Goal: Task Accomplishment & Management: Manage account settings

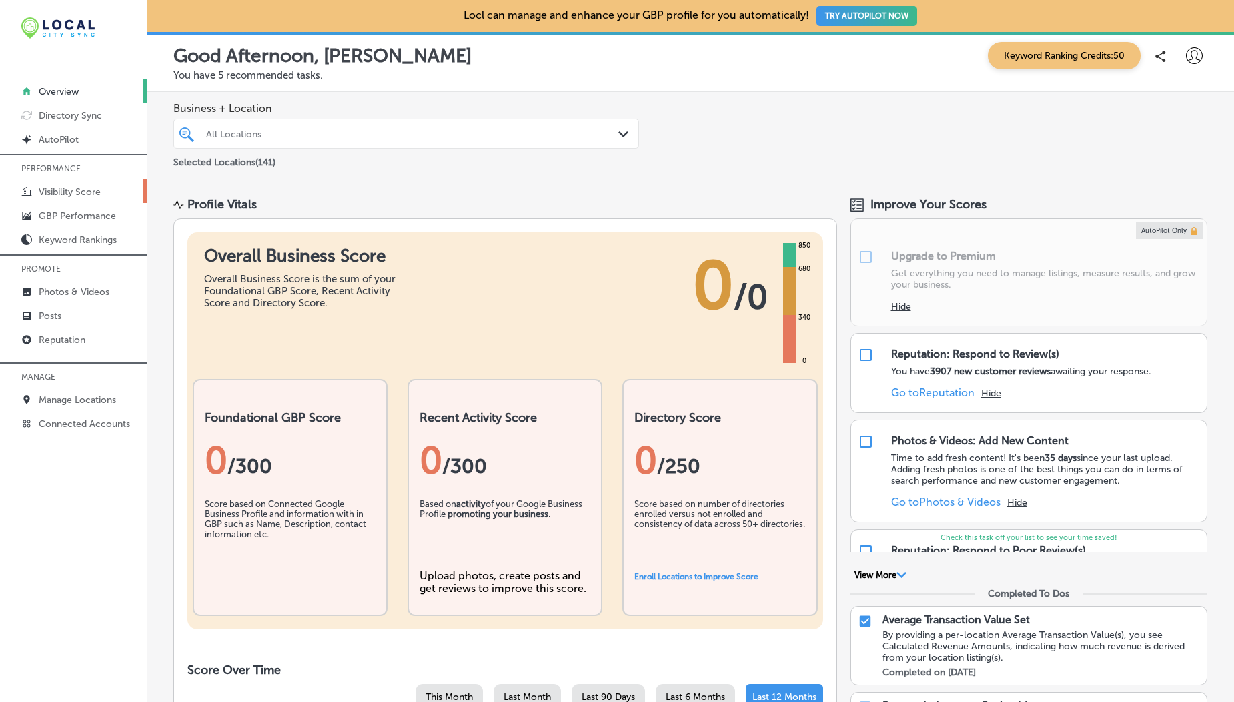
click at [88, 192] on p "Visibility Score" at bounding box center [70, 191] width 62 height 11
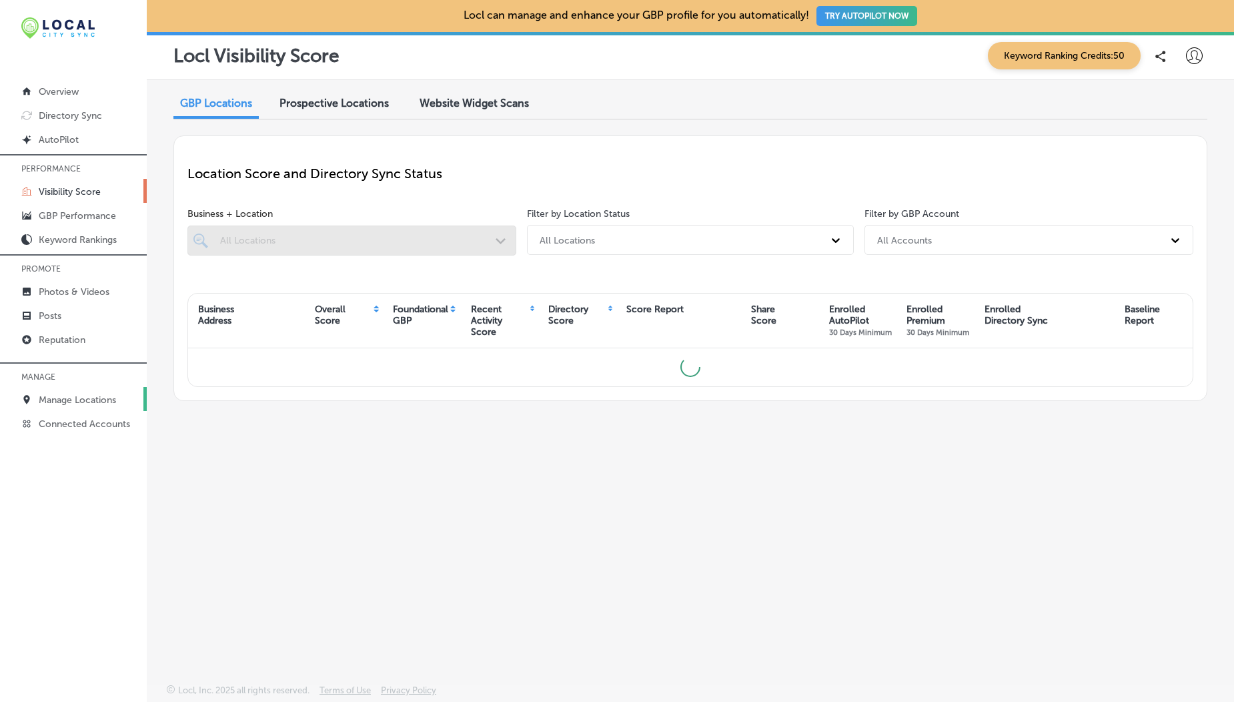
click at [91, 387] on link "Manage Locations" at bounding box center [73, 399] width 147 height 24
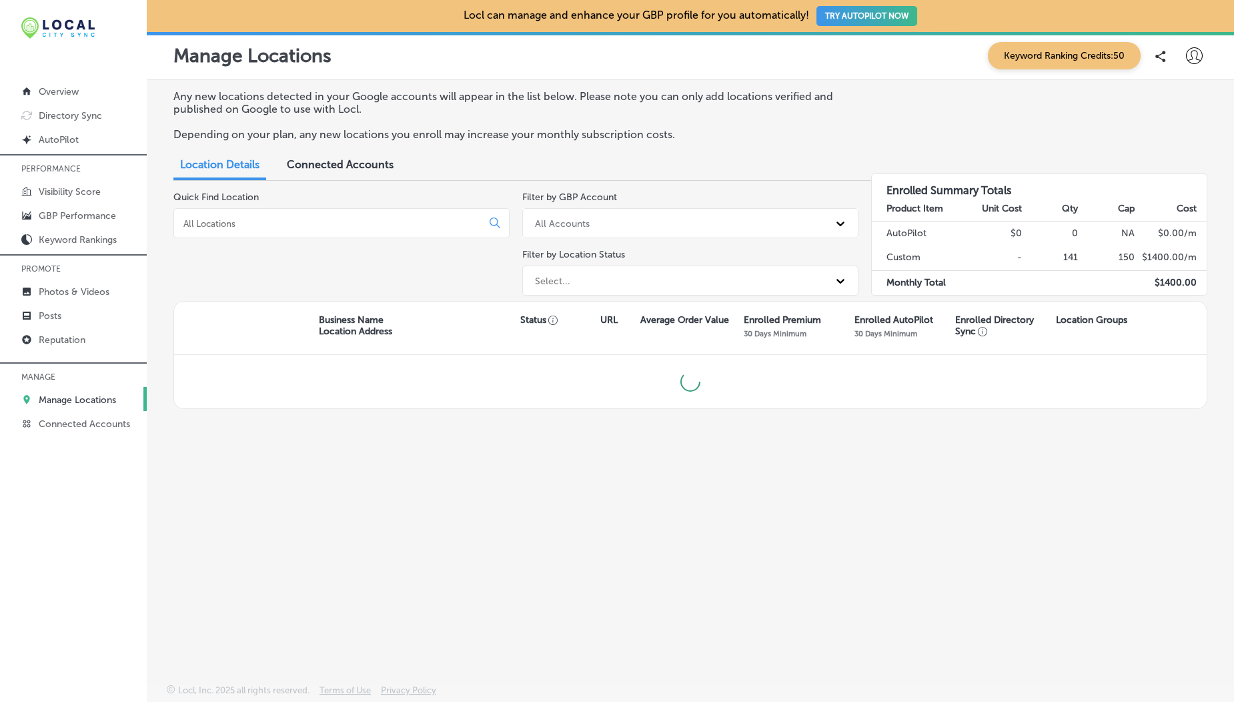
click at [81, 394] on p "Manage Locations" at bounding box center [77, 399] width 77 height 11
click at [1144, 105] on div "Any new locations detected in your Google accounts will appear in the list belo…" at bounding box center [690, 120] width 1034 height 61
click at [1192, 68] on div "Keyword Ranking Credits: 50" at bounding box center [1095, 55] width 226 height 27
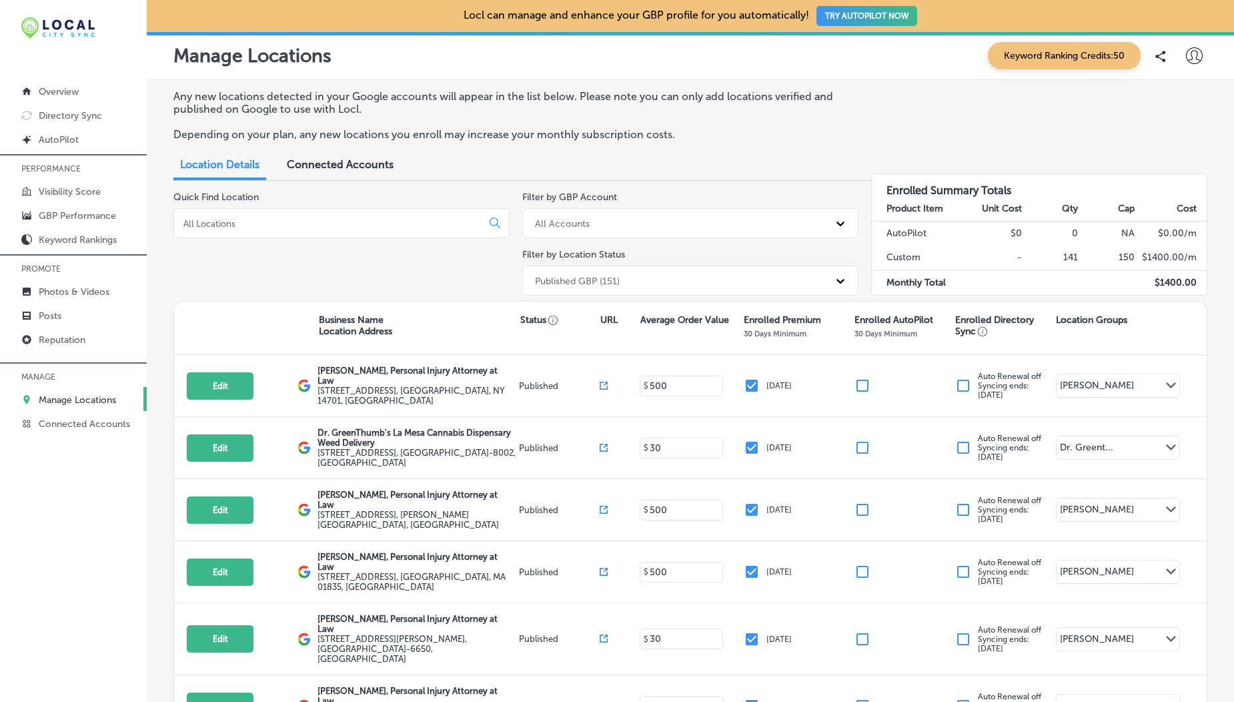
click at [1186, 57] on icon at bounding box center [1194, 55] width 17 height 17
click at [1180, 148] on li "My Teams" at bounding box center [1170, 138] width 92 height 31
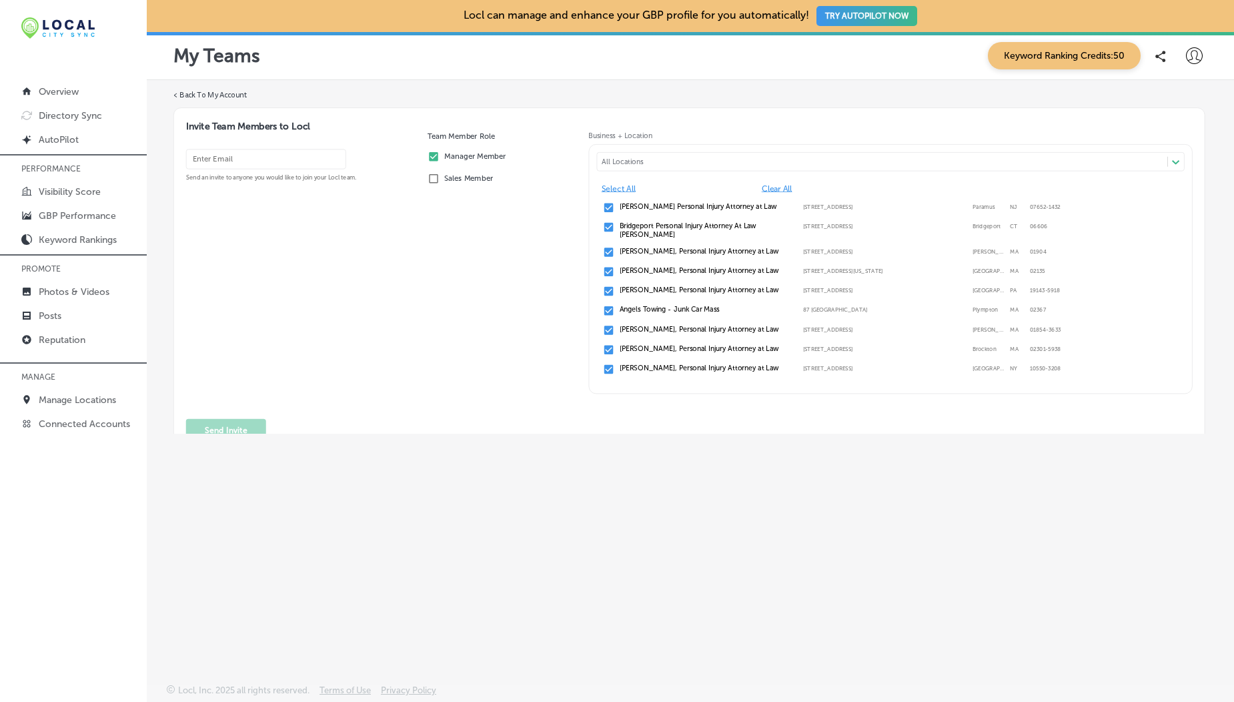
click at [1196, 59] on div at bounding box center [1194, 56] width 27 height 27
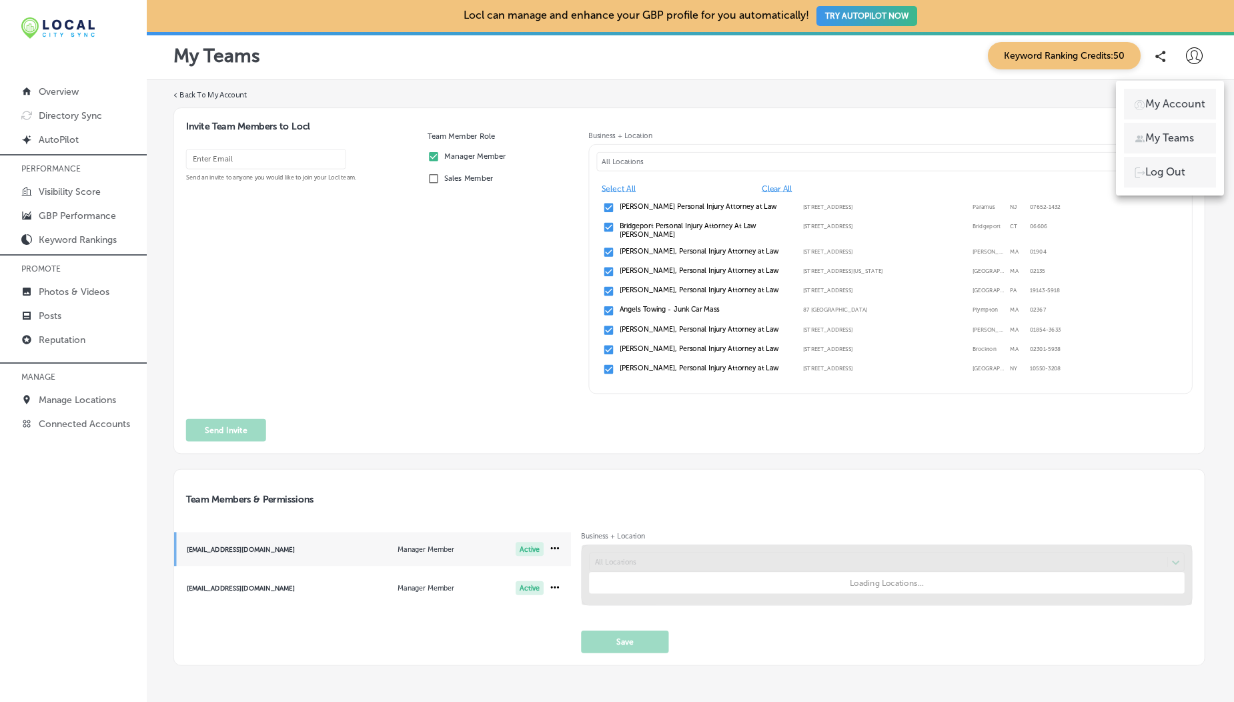
click at [1174, 103] on p "My Account" at bounding box center [1176, 104] width 60 height 16
select select "US"
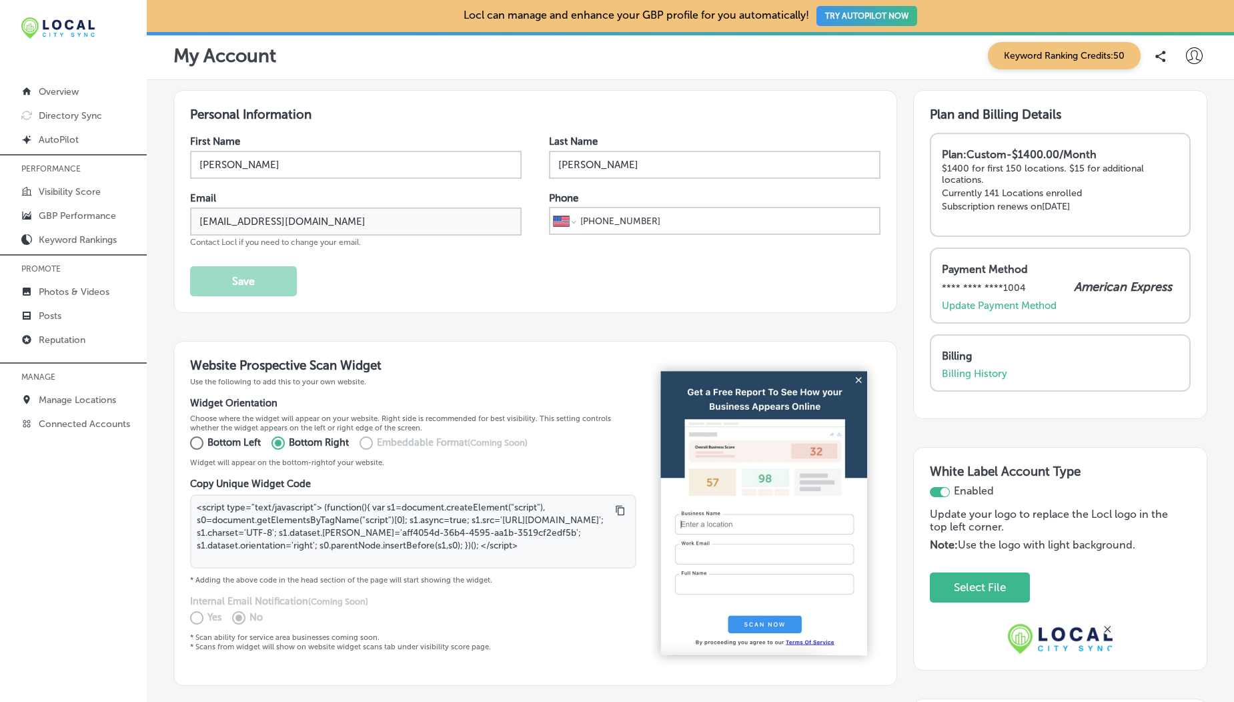
click at [571, 165] on input "[PERSON_NAME]" at bounding box center [715, 165] width 332 height 28
click at [1186, 63] on icon at bounding box center [1194, 55] width 17 height 17
click at [1155, 107] on p "My Account" at bounding box center [1176, 104] width 60 height 16
click at [1158, 141] on p "My Teams" at bounding box center [1170, 138] width 49 height 16
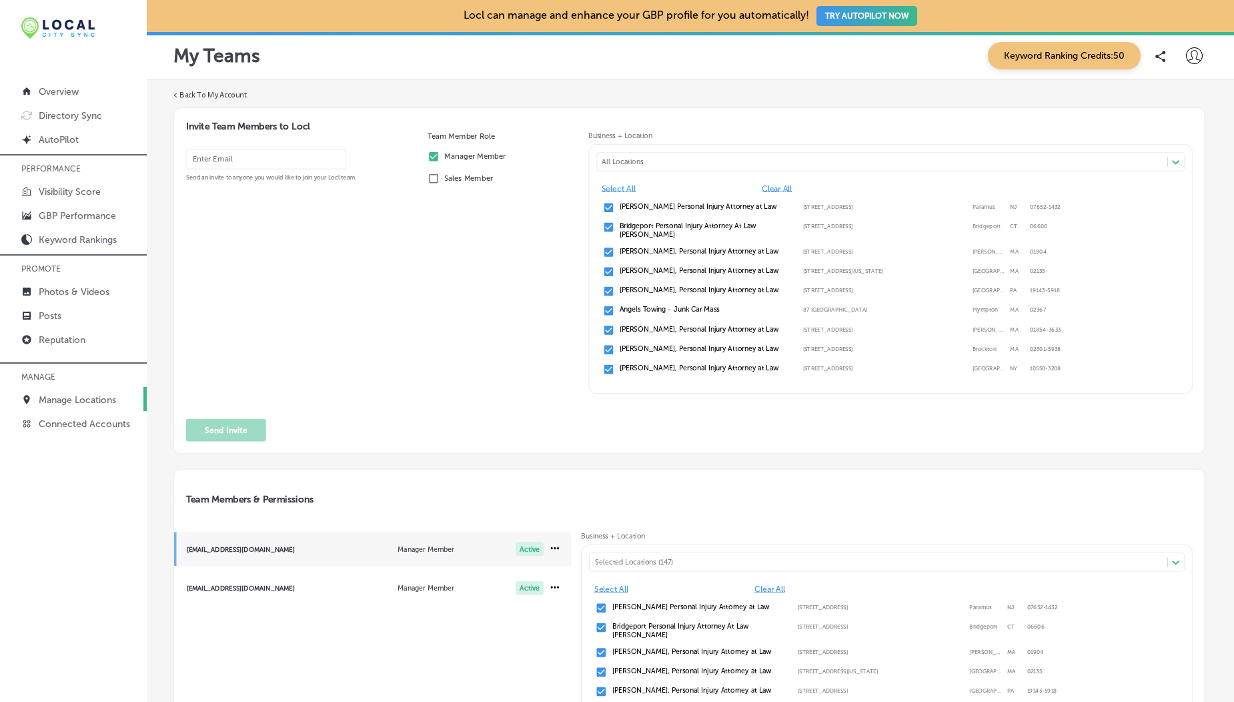
click at [78, 409] on link "Manage Locations" at bounding box center [73, 399] width 147 height 24
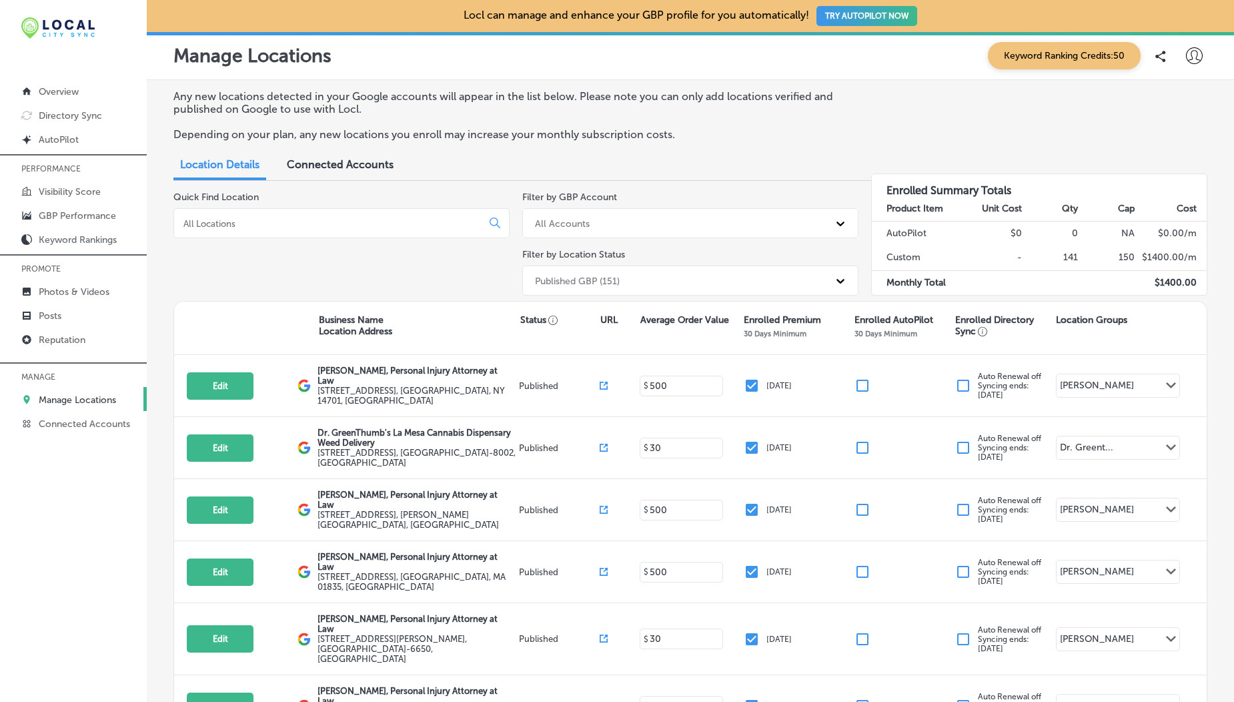
click at [1187, 55] on icon at bounding box center [1194, 55] width 17 height 17
click at [1176, 89] on li "My Account" at bounding box center [1170, 104] width 92 height 31
select select "US"
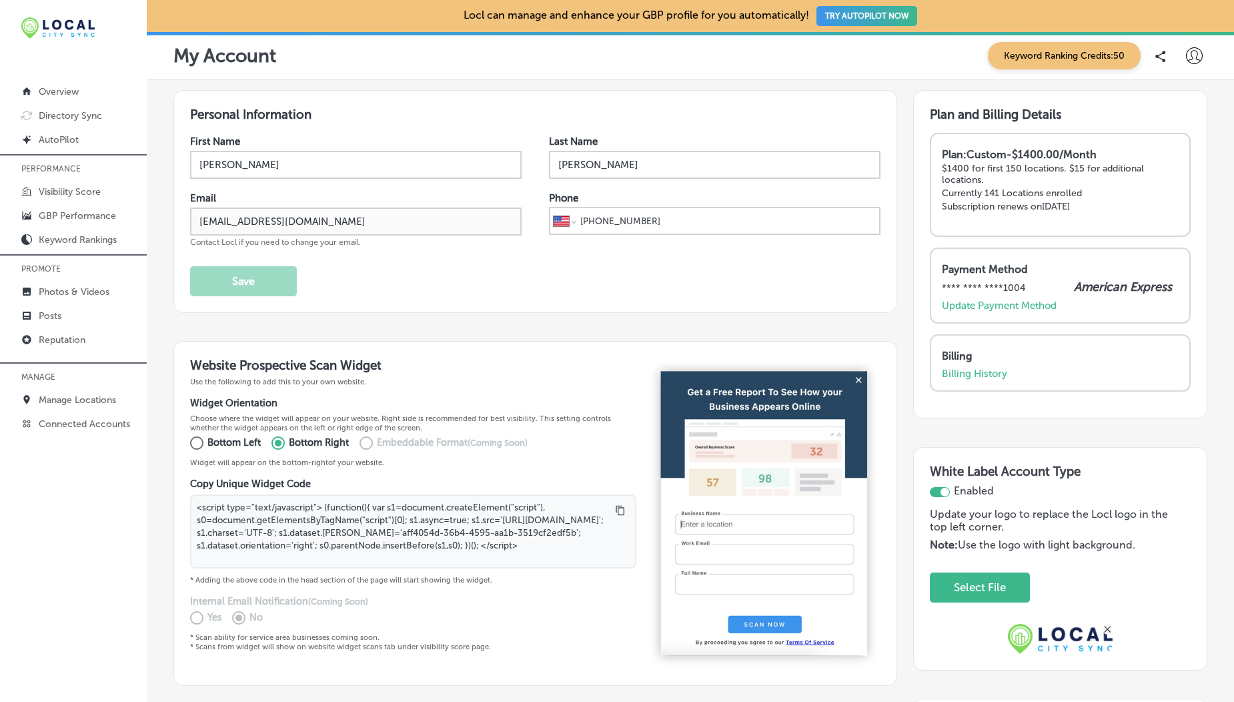
click at [1188, 47] on div at bounding box center [1194, 56] width 27 height 27
click at [1182, 106] on p "My Account" at bounding box center [1176, 104] width 60 height 16
click at [1170, 134] on p "My Teams" at bounding box center [1170, 138] width 49 height 16
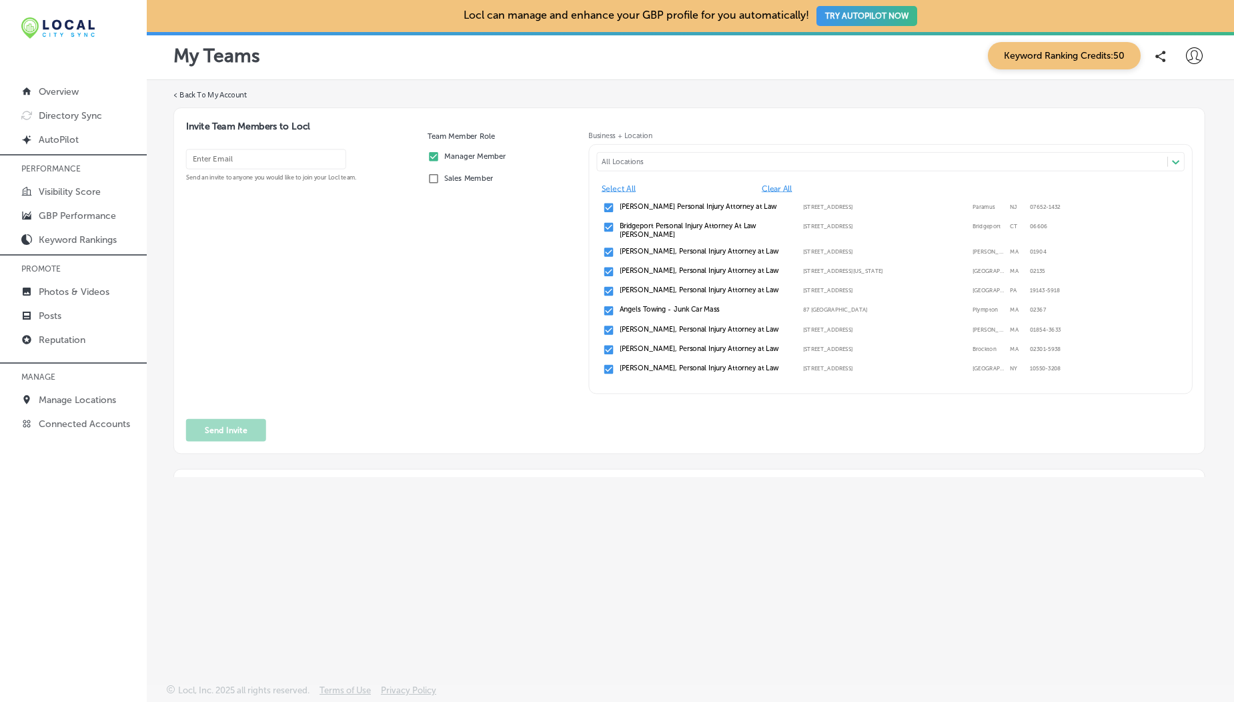
click at [307, 363] on div "Send an invite to anyone you would like to join your Locl team." at bounding box center [302, 276] width 232 height 258
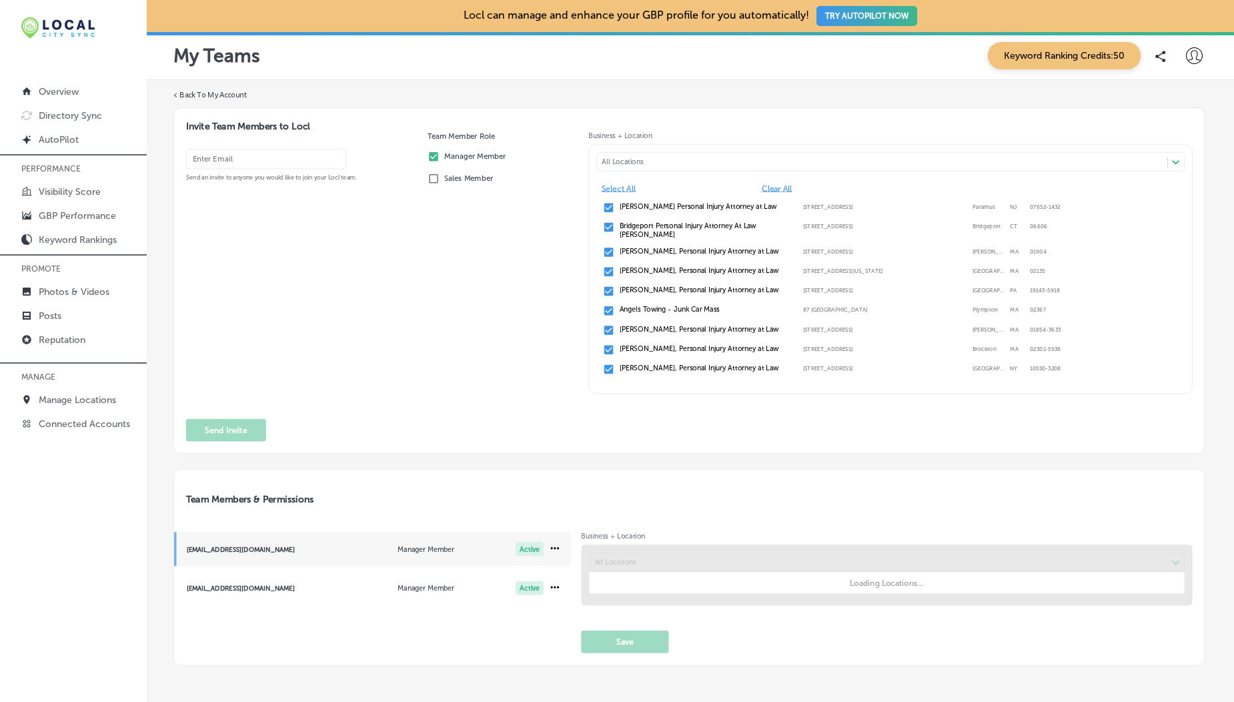
click at [294, 550] on div "[EMAIL_ADDRESS][DOMAIN_NAME]" at bounding box center [262, 548] width 150 height 7
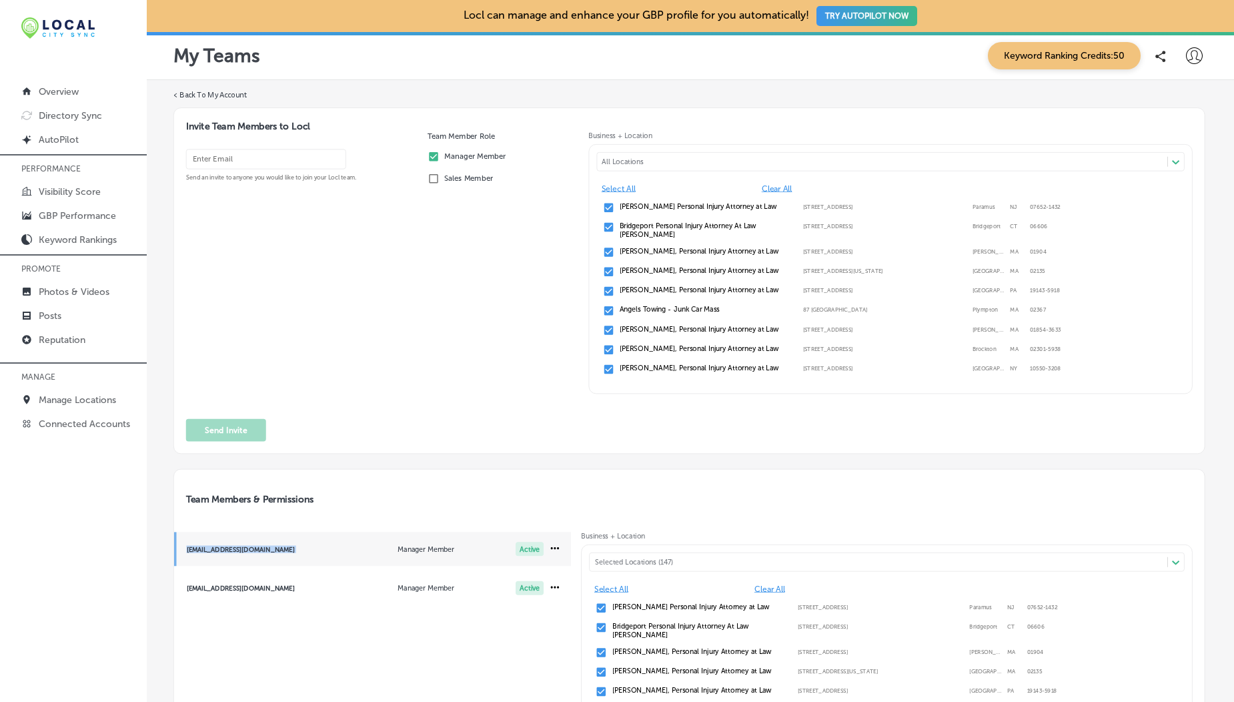
click at [290, 550] on div "[EMAIL_ADDRESS][DOMAIN_NAME]" at bounding box center [262, 548] width 150 height 7
click at [254, 557] on span "[EMAIL_ADDRESS][DOMAIN_NAME] Manager Member Active" at bounding box center [373, 549] width 398 height 34
click at [406, 394] on div "Send an invite to anyone you would like to join your Locl team." at bounding box center [302, 276] width 232 height 258
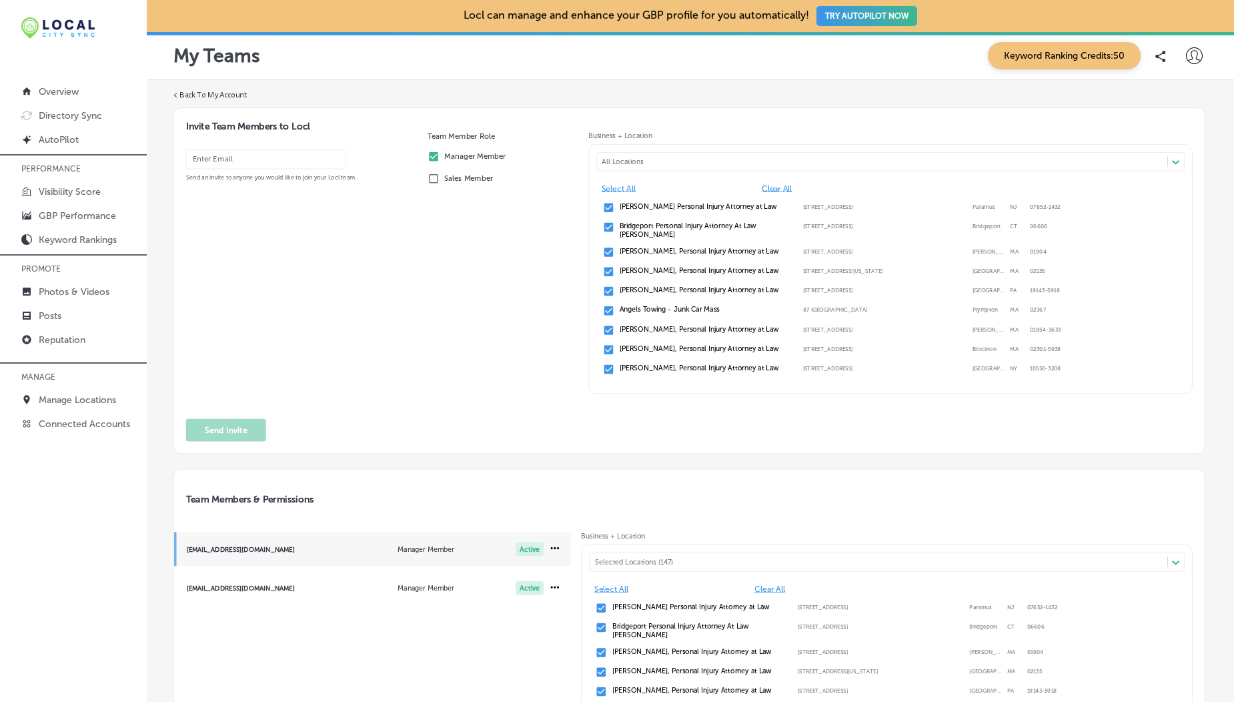
scroll to position [243, 0]
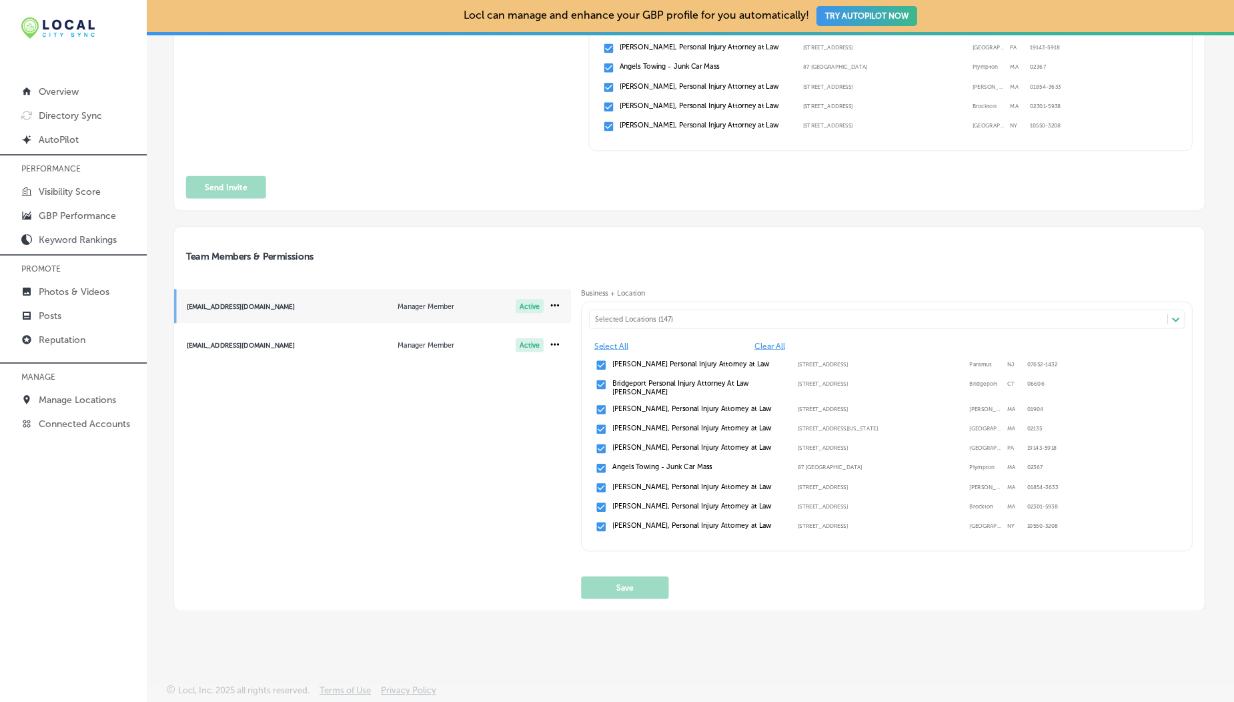
click at [308, 300] on span "[EMAIL_ADDRESS][DOMAIN_NAME] Manager Member Active" at bounding box center [373, 306] width 398 height 34
drag, startPoint x: 177, startPoint y: 304, endPoint x: 166, endPoint y: 307, distance: 11.7
click at [166, 307] on div "< Back To My Account Invite Team Members to Locl Send an invite to anyone you w…" at bounding box center [691, 229] width 1088 height 784
click at [255, 306] on div "[EMAIL_ADDRESS][DOMAIN_NAME]" at bounding box center [262, 305] width 150 height 7
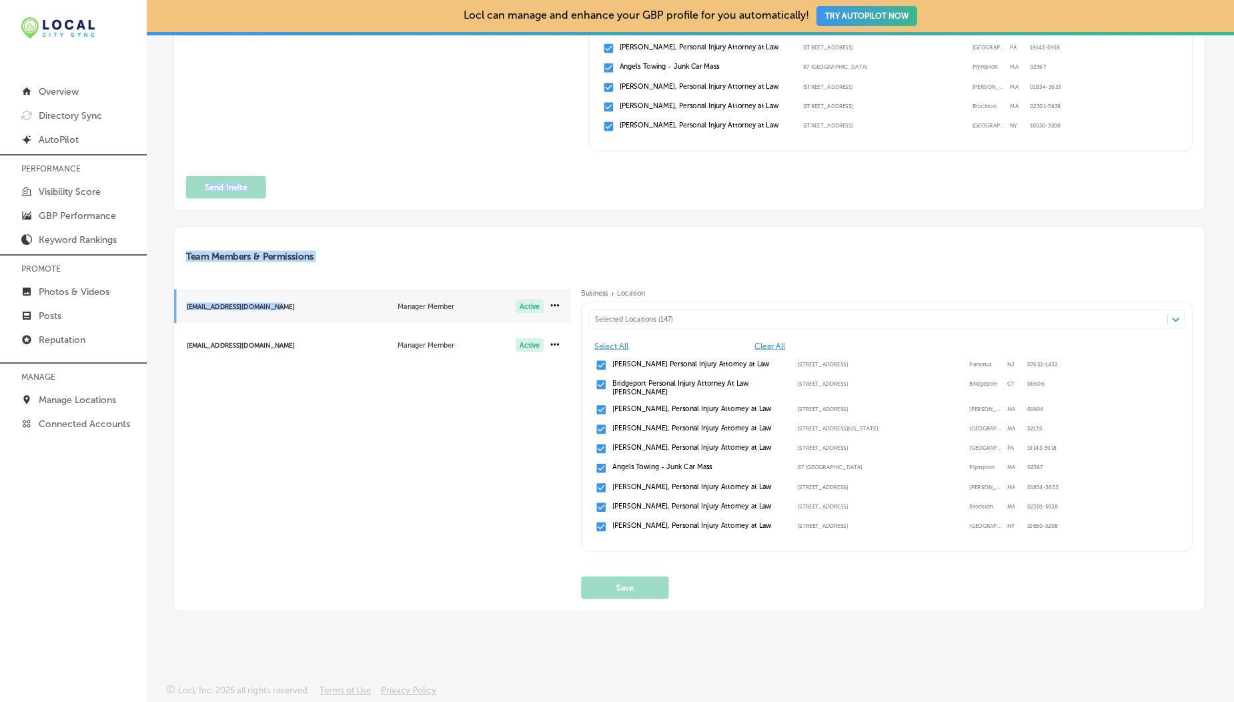
click at [300, 308] on div "[EMAIL_ADDRESS][DOMAIN_NAME]" at bounding box center [262, 305] width 150 height 7
click at [276, 311] on span "[EMAIL_ADDRESS][DOMAIN_NAME] Manager Member Active" at bounding box center [373, 306] width 398 height 34
drag, startPoint x: 276, startPoint y: 311, endPoint x: 182, endPoint y: 306, distance: 94.2
click at [182, 306] on span "[EMAIL_ADDRESS][DOMAIN_NAME] Manager Member Active" at bounding box center [373, 306] width 398 height 34
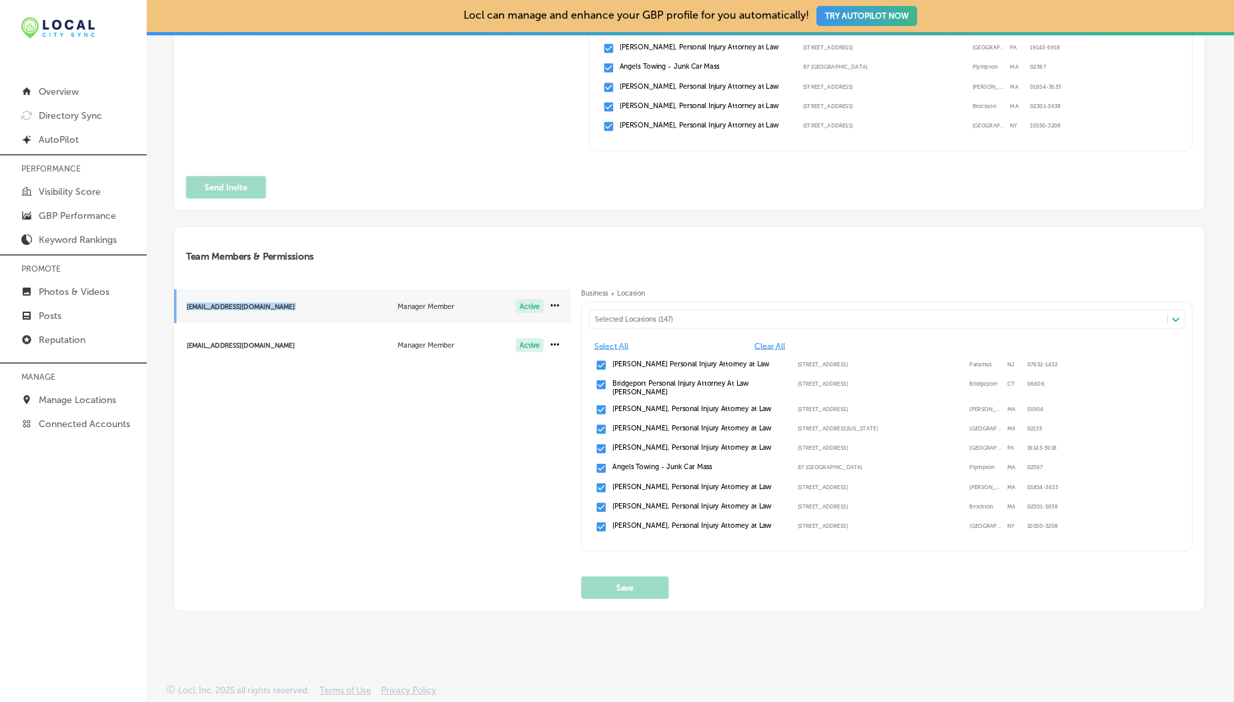
copy div "[EMAIL_ADDRESS][DOMAIN_NAME]"
